Goal: Information Seeking & Learning: Learn about a topic

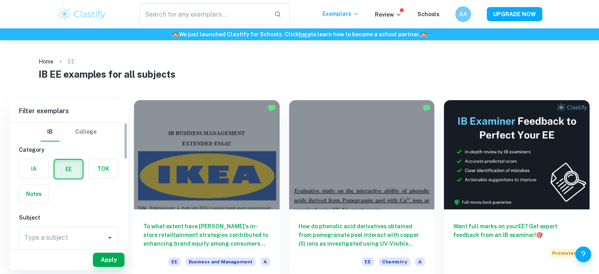
click at [35, 167] on label "button" at bounding box center [33, 168] width 29 height 19
click at [0, 0] on input "radio" at bounding box center [0, 0] width 0 height 0
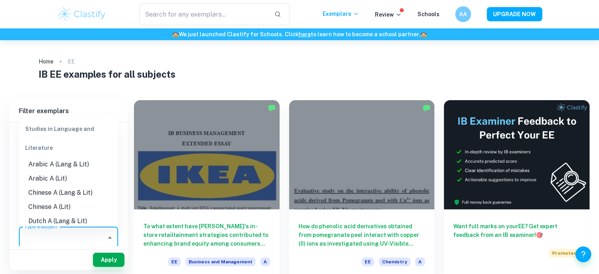
click at [64, 244] on input "Type a subject" at bounding box center [62, 237] width 80 height 15
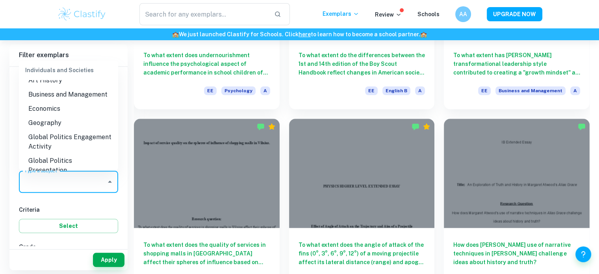
scroll to position [752, 0]
drag, startPoint x: 58, startPoint y: 185, endPoint x: 35, endPoint y: 109, distance: 79.4
click at [35, 109] on li "Economics" at bounding box center [68, 109] width 99 height 14
